Goal: Information Seeking & Learning: Learn about a topic

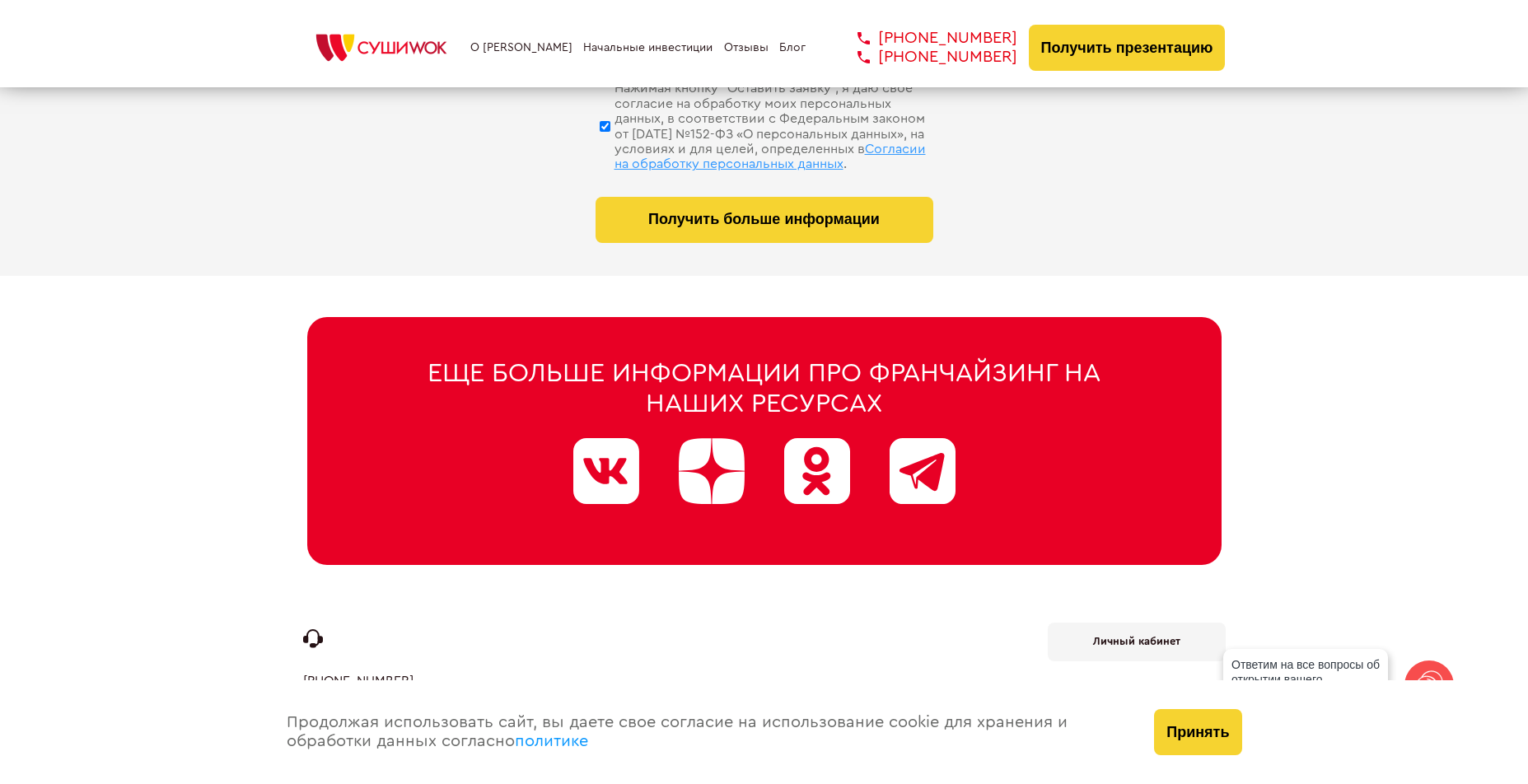
scroll to position [8316, 0]
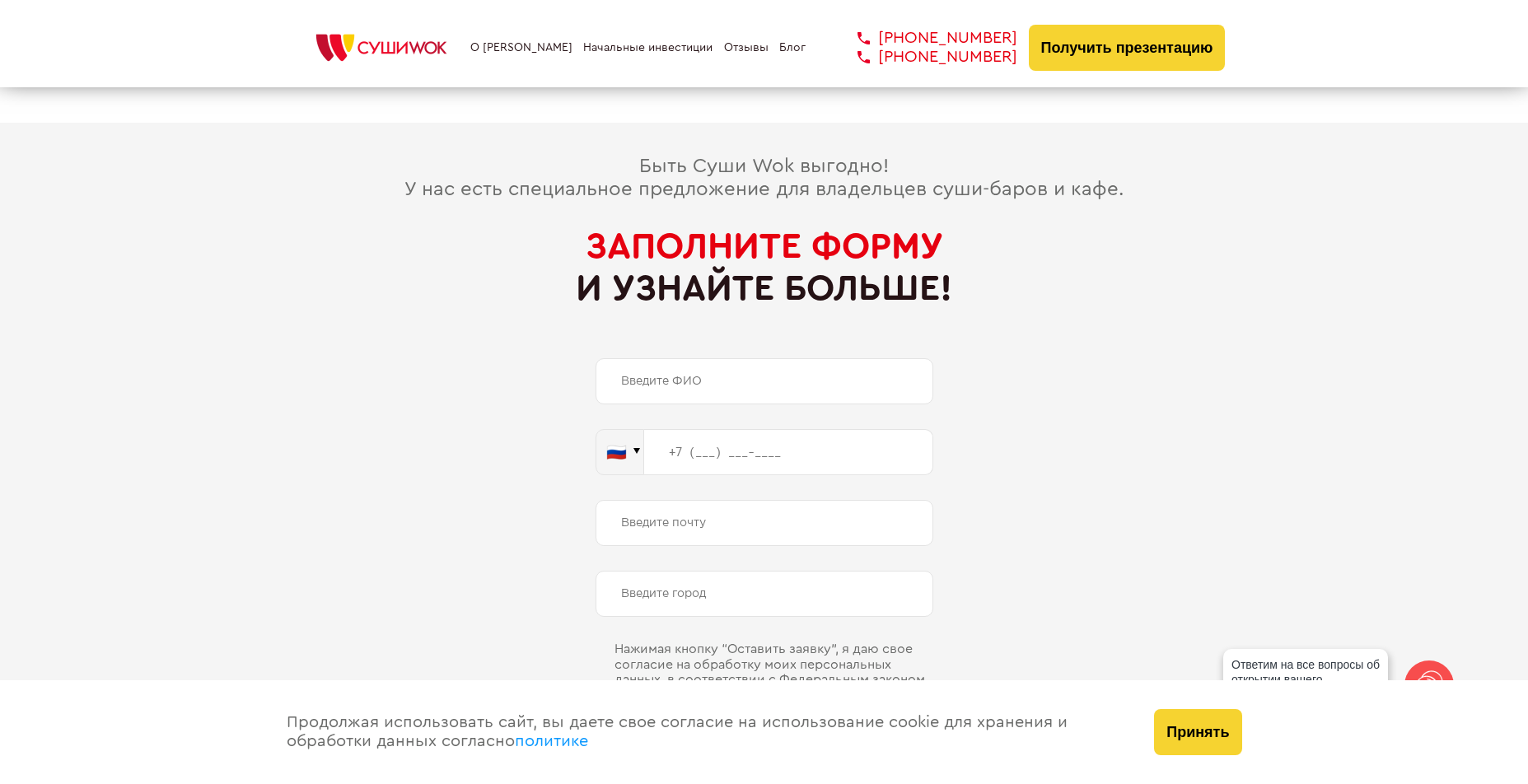
scroll to position [7986, 0]
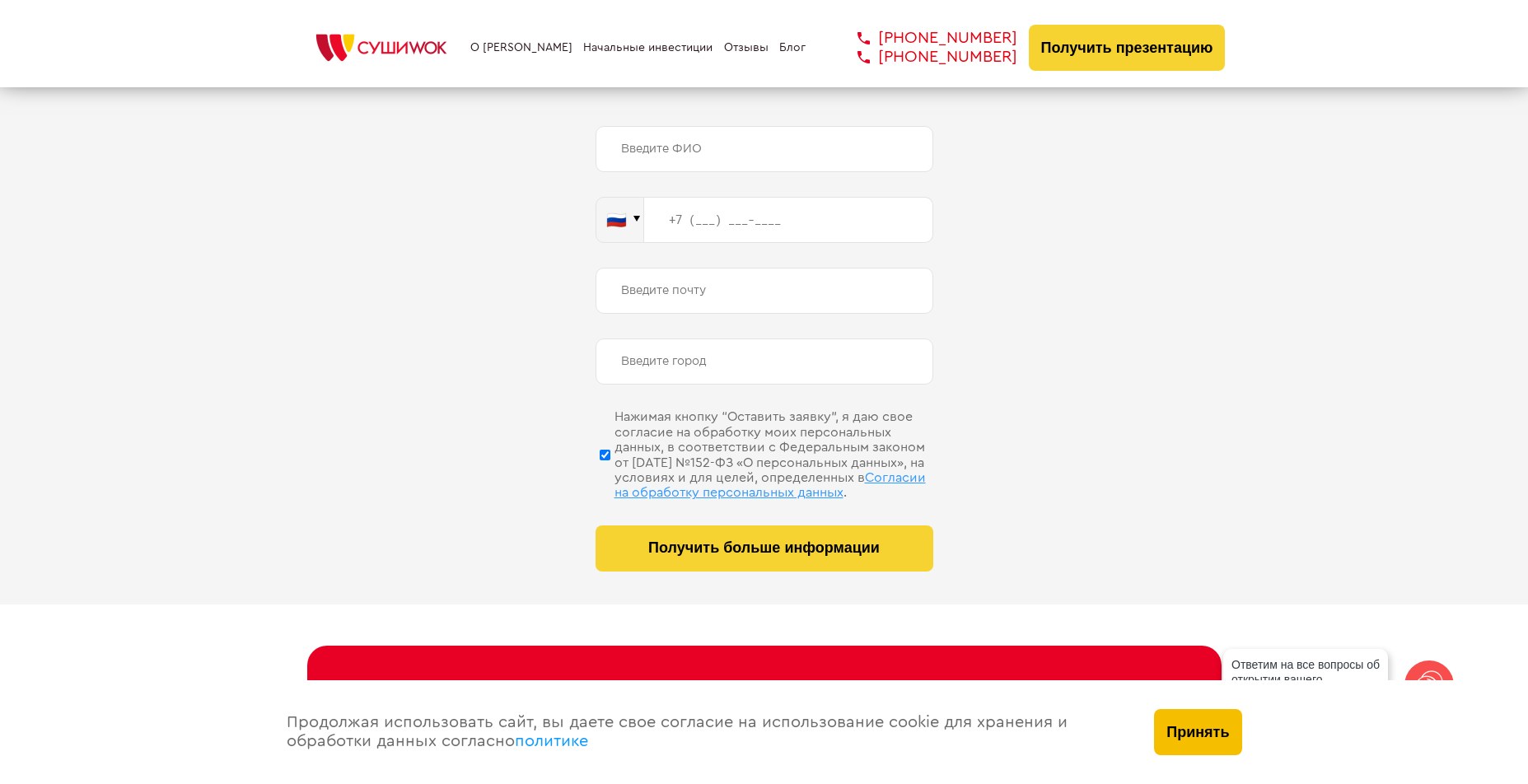
click at [1203, 740] on button "Принять" at bounding box center [1197, 732] width 87 height 47
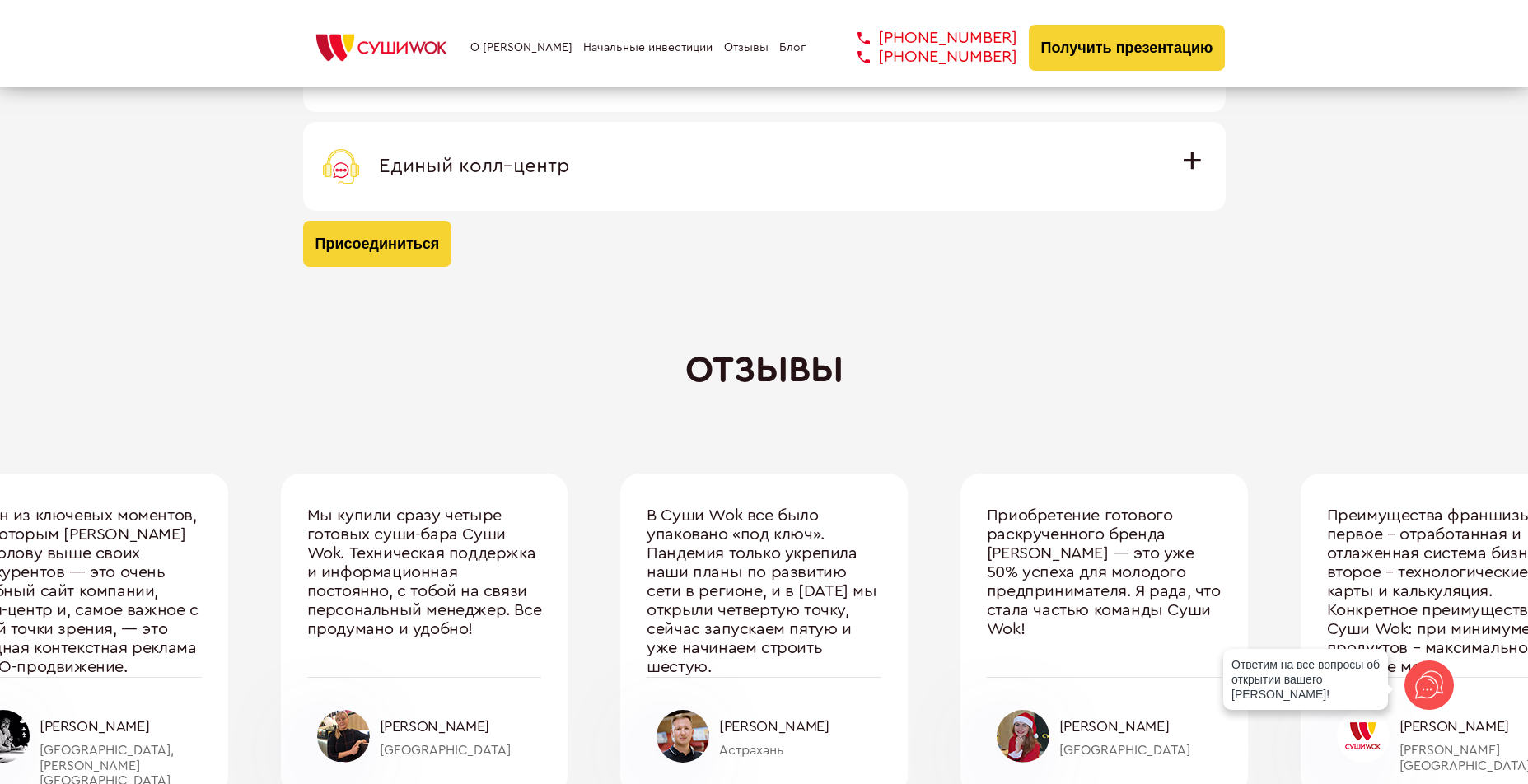
scroll to position [4941, 0]
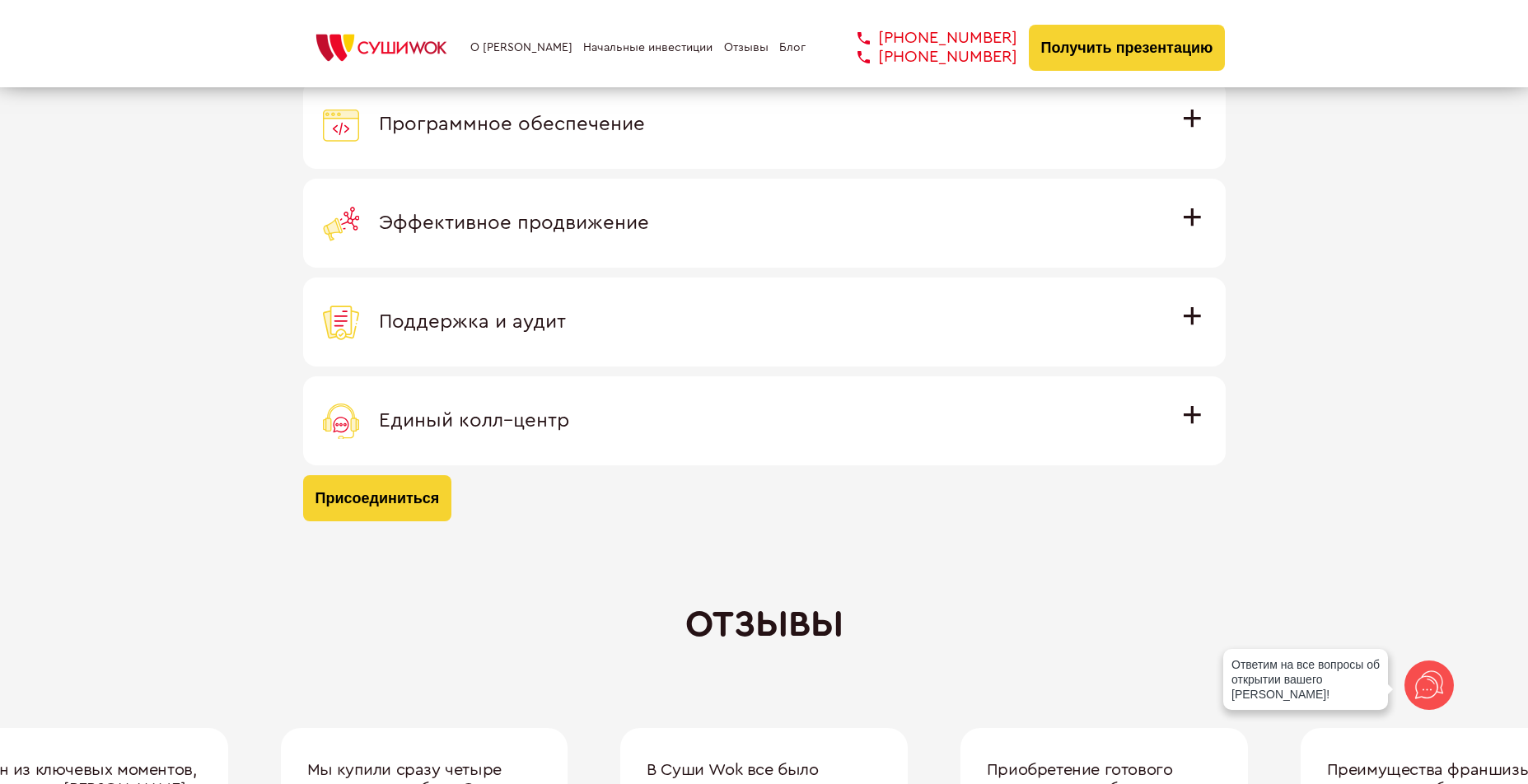
click at [511, 50] on link "О [PERSON_NAME]" at bounding box center [521, 48] width 102 height 14
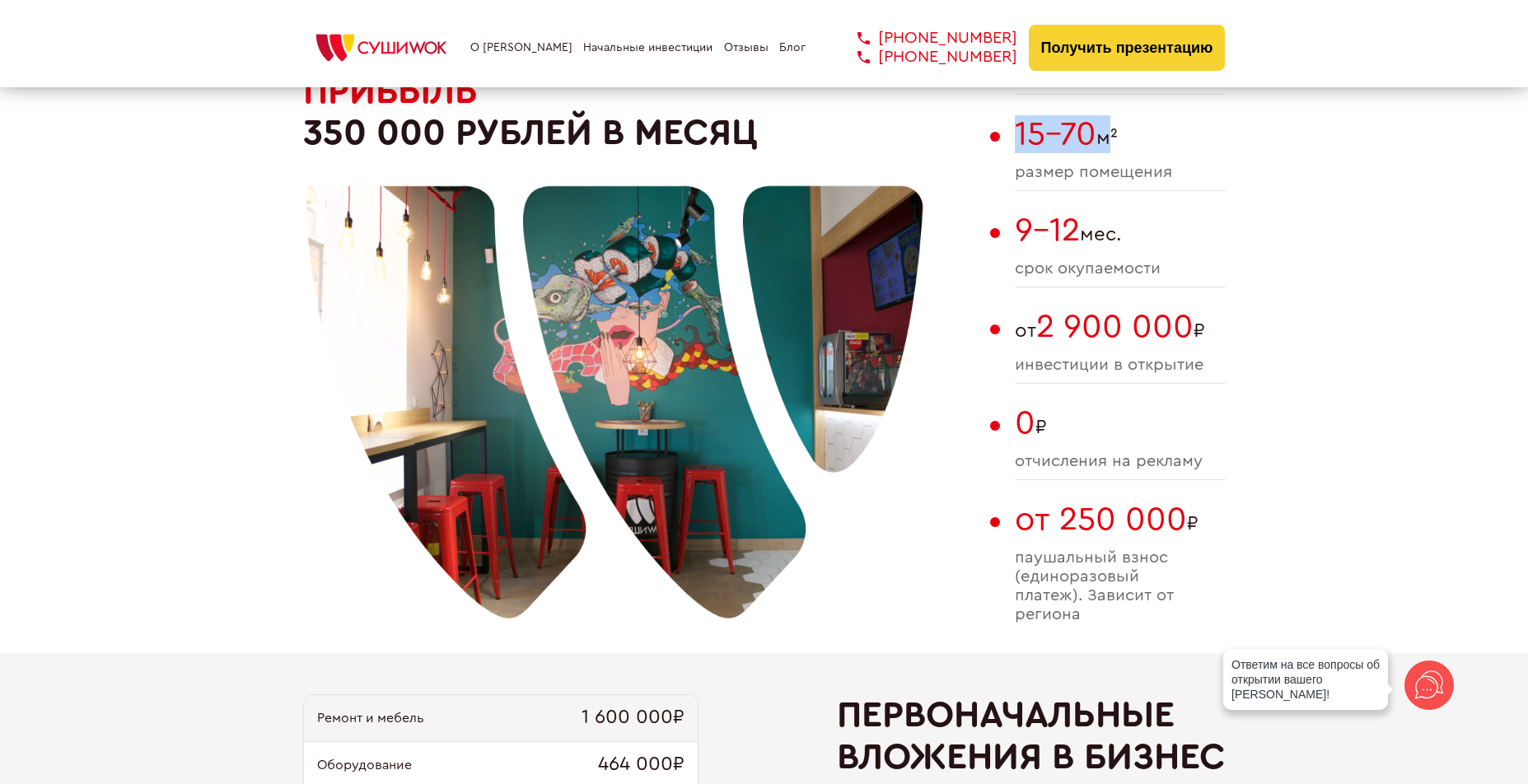
drag, startPoint x: 1018, startPoint y: 128, endPoint x: 1104, endPoint y: 145, distance: 87.7
click at [1104, 145] on span "15-70 м²" at bounding box center [1119, 134] width 211 height 38
